Goal: Task Accomplishment & Management: Complete application form

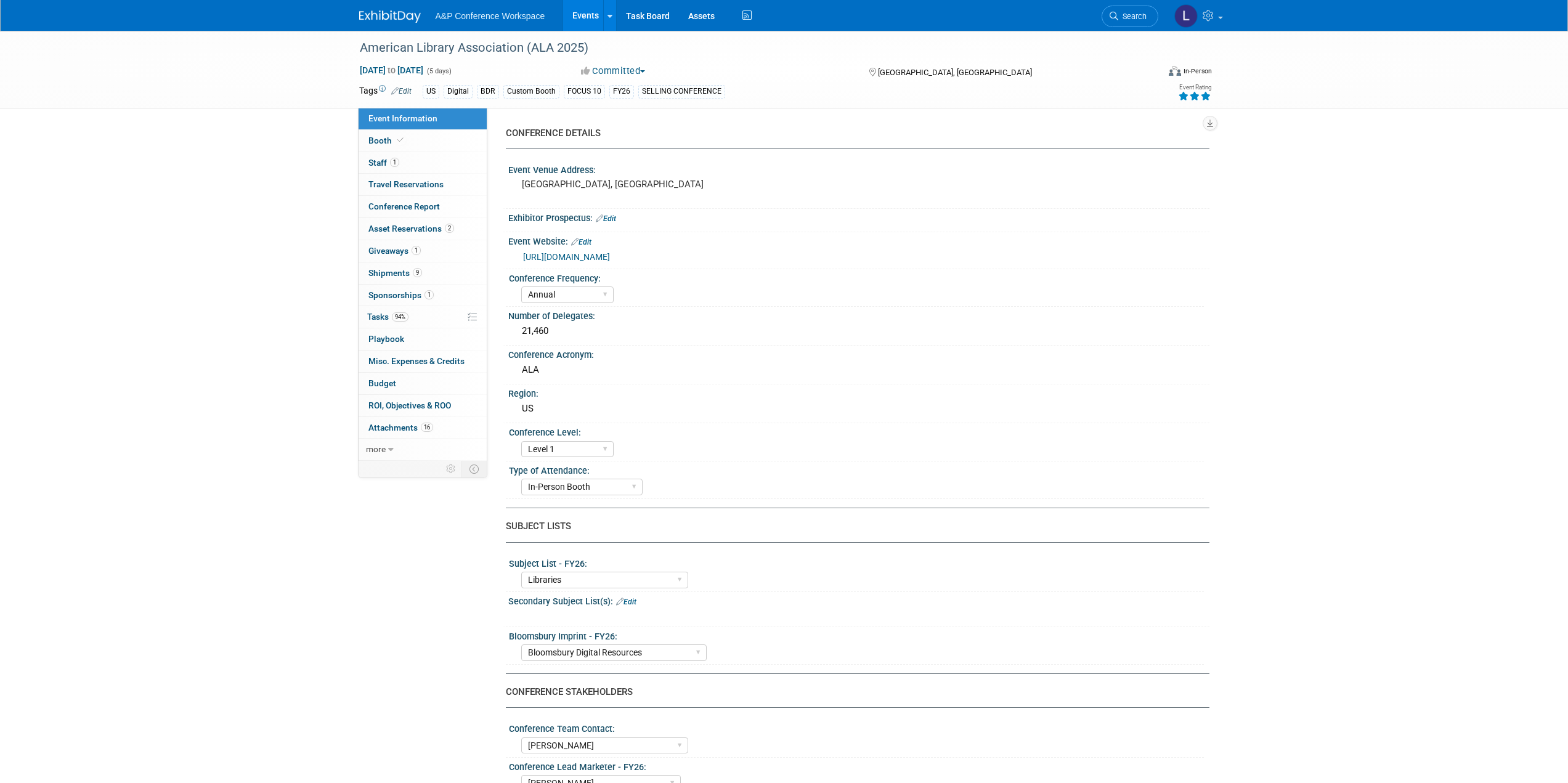
select select "Annual"
select select "Level 1"
select select "In-Person Booth"
select select "Libraries"
select select "Bloomsbury Digital Resources"
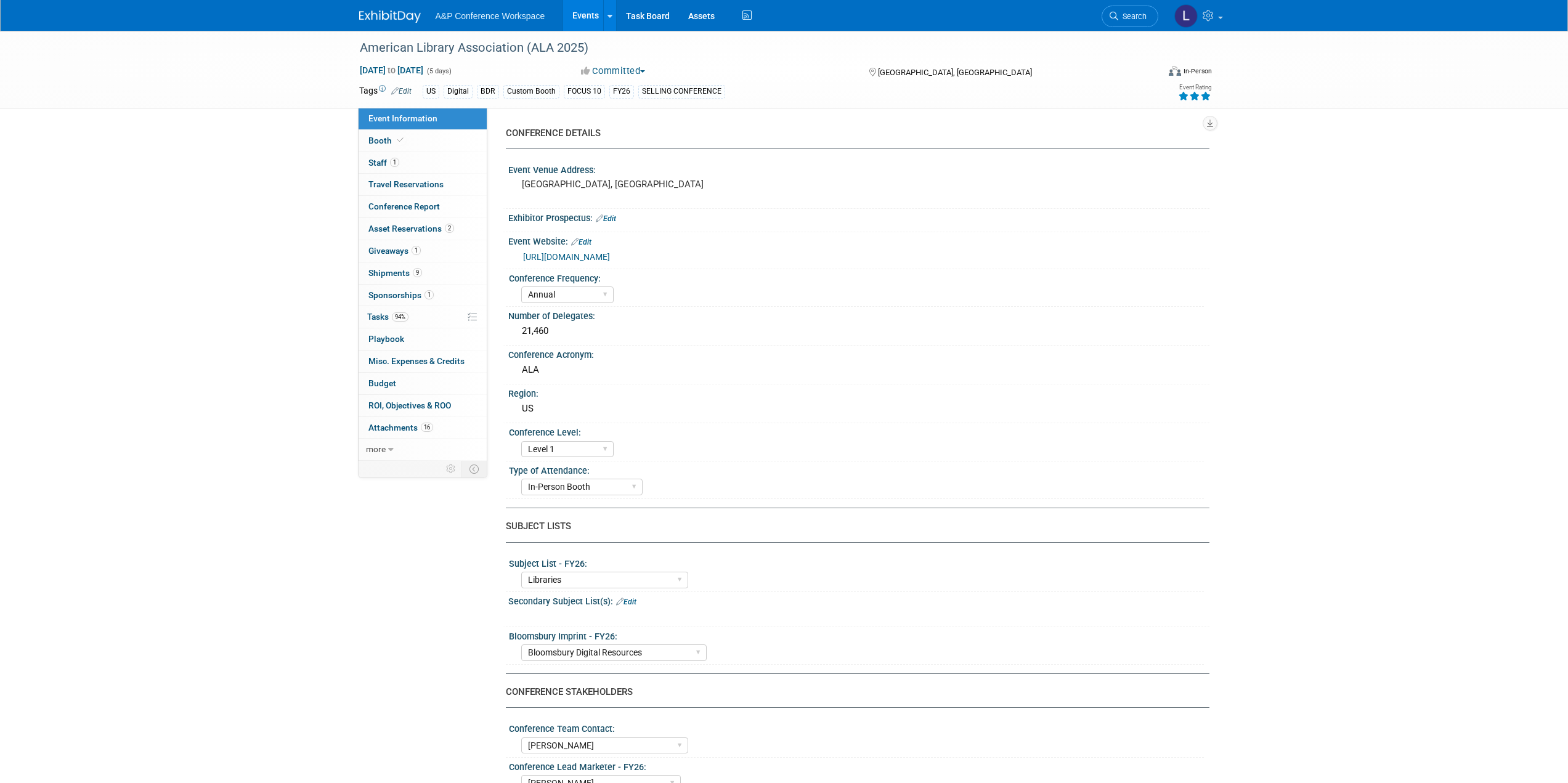
select select "[PERSON_NAME]"
select select "BDR Product Awareness and Trial Generation​"
click at [386, 451] on link "more" at bounding box center [422, 450] width 128 height 22
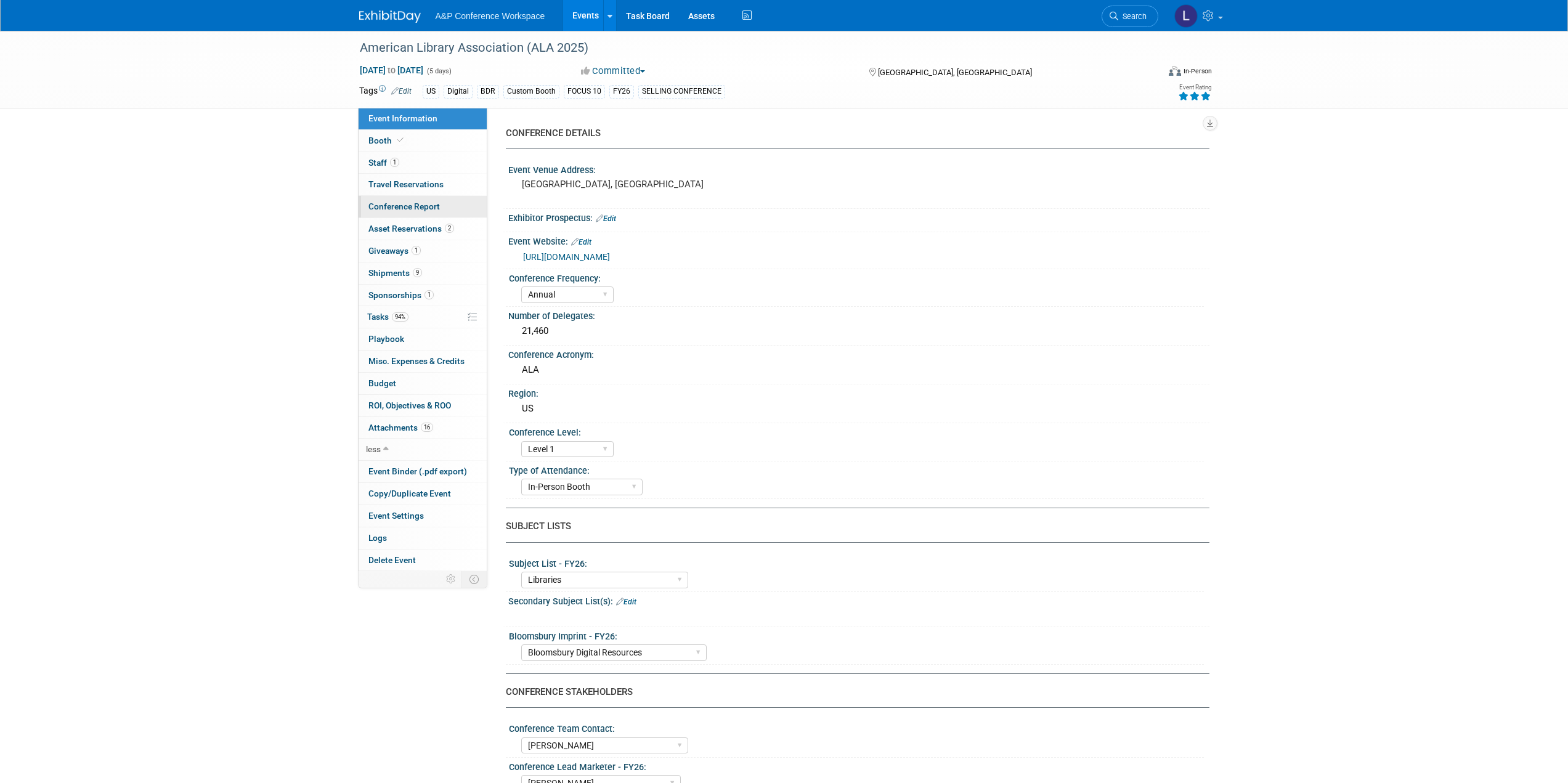
click at [417, 202] on span "Conference Report" at bounding box center [403, 206] width 72 height 10
select select "YES"
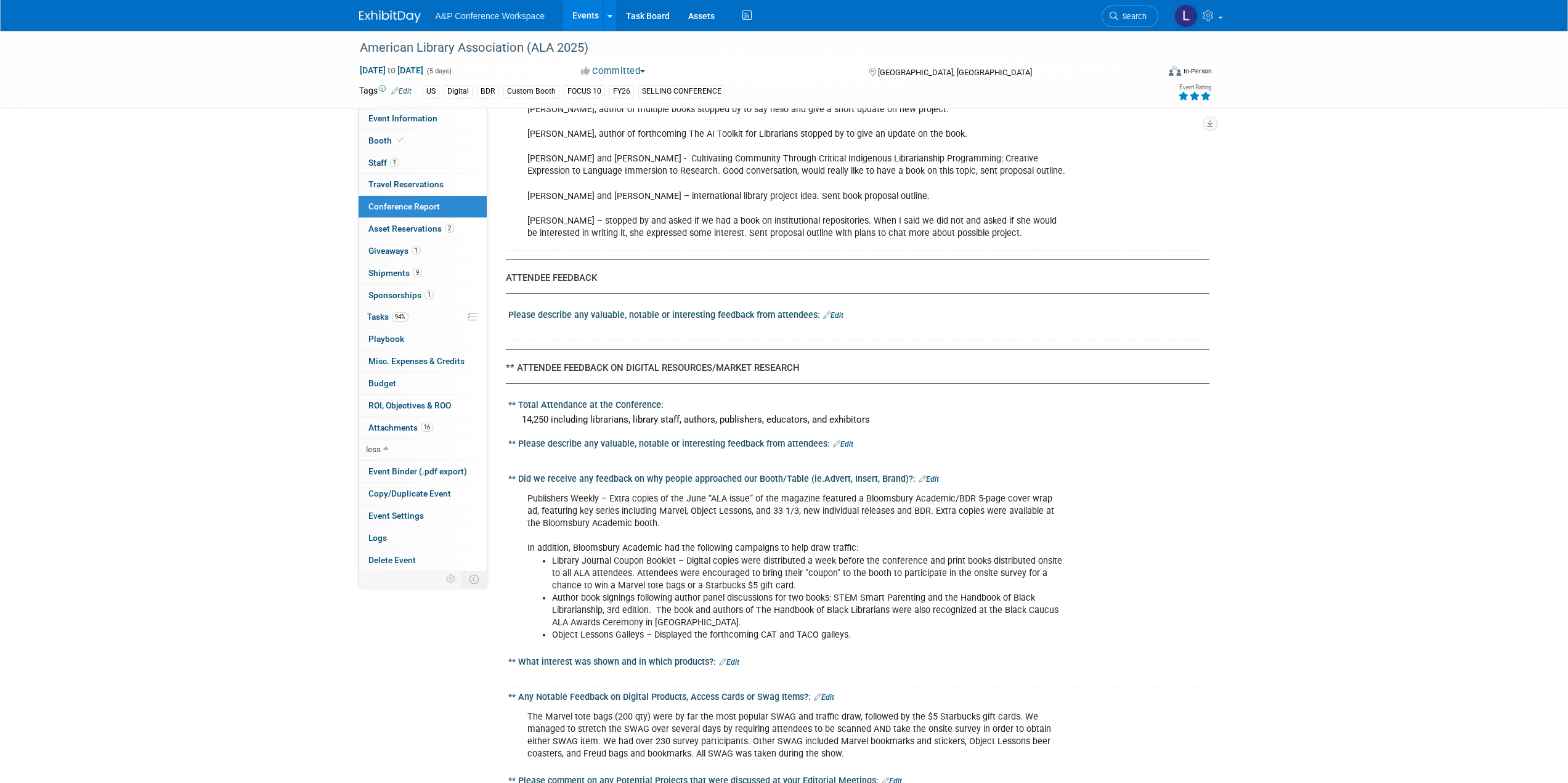
scroll to position [2649, 0]
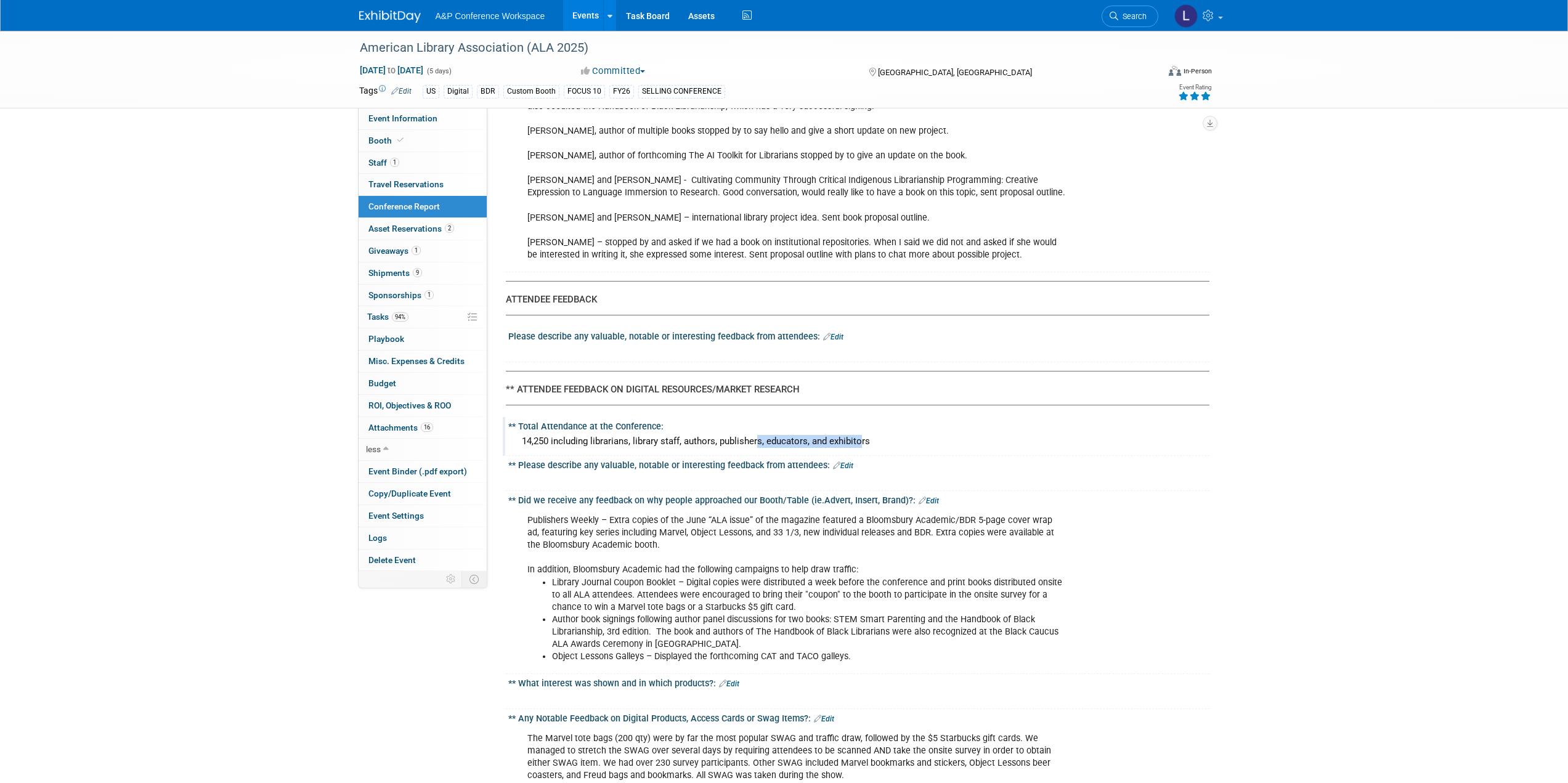
drag, startPoint x: 561, startPoint y: 392, endPoint x: 657, endPoint y: 386, distance: 96.2
click at [657, 432] on div "14,250 including librarians, library staff, authors, publishers, educators, and…" at bounding box center [858, 441] width 682 height 19
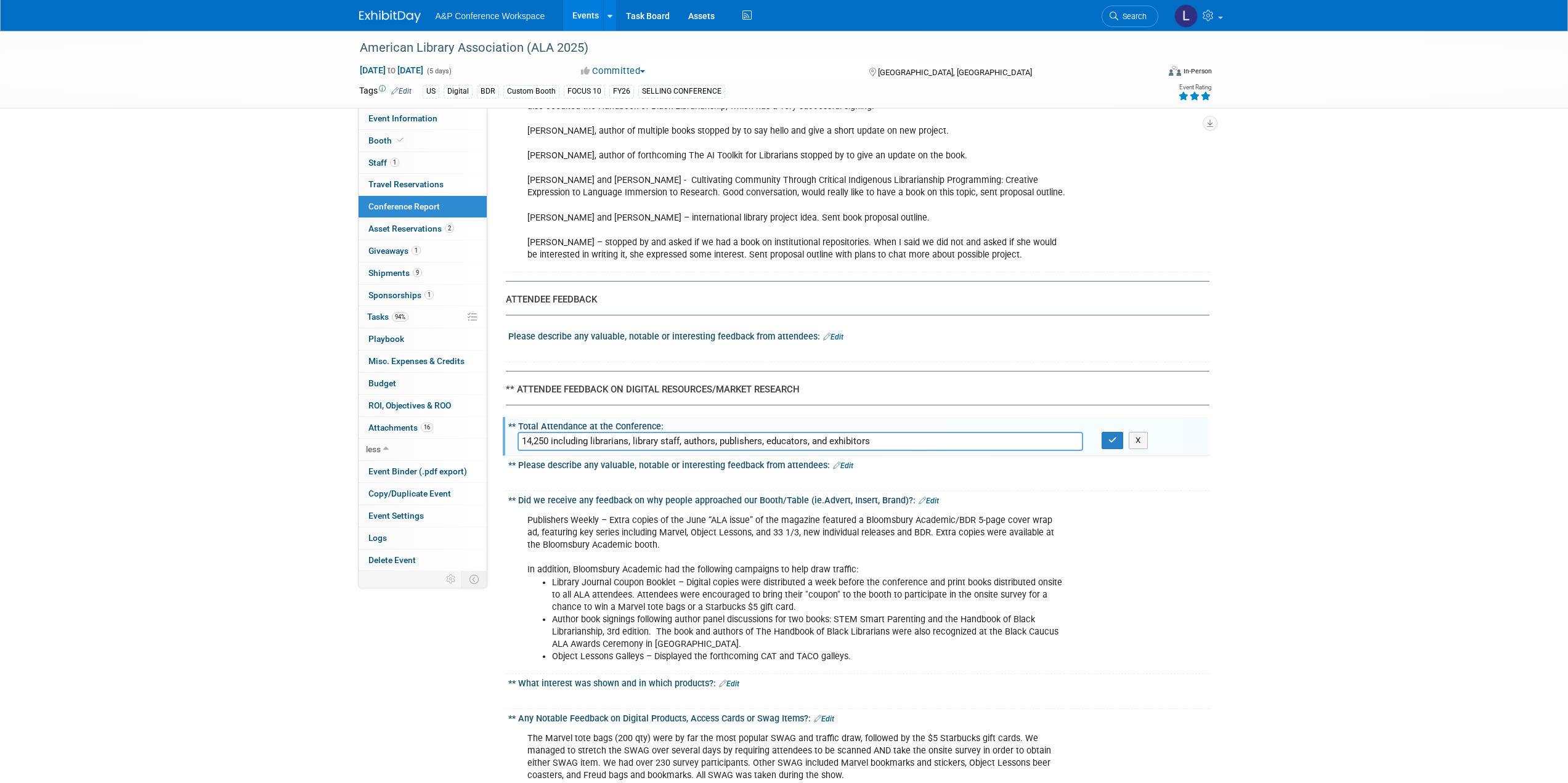
click at [692, 432] on input "14,250 including librarians, library staff, authors, publishers, educators, and…" at bounding box center [800, 441] width 566 height 19
click at [1147, 572] on div "Publishers Weekly – Extra copies of the June “ALA issue” of the magazine featur…" at bounding box center [859, 587] width 702 height 165
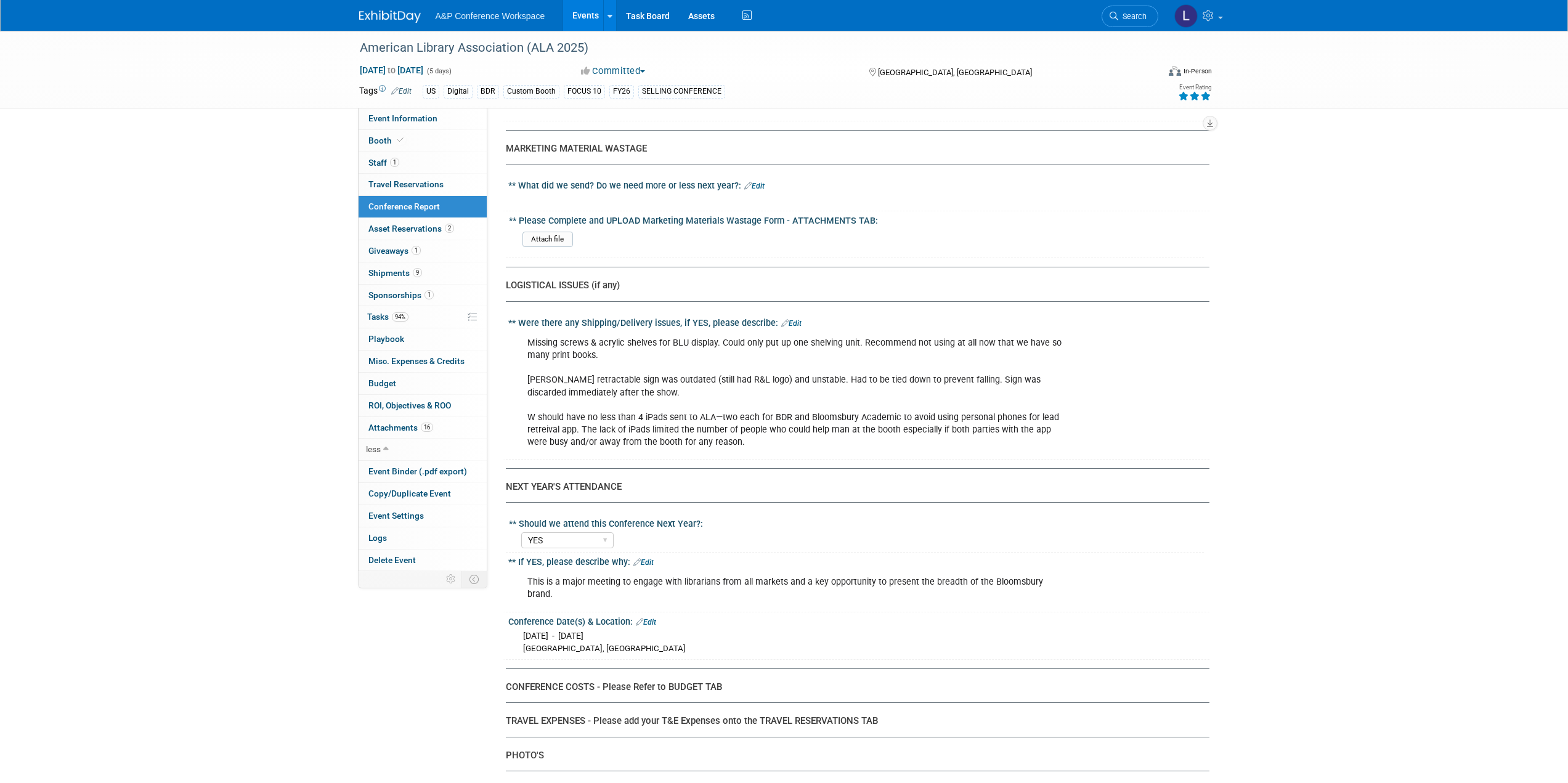
scroll to position [3820, 0]
